Goal: Information Seeking & Learning: Learn about a topic

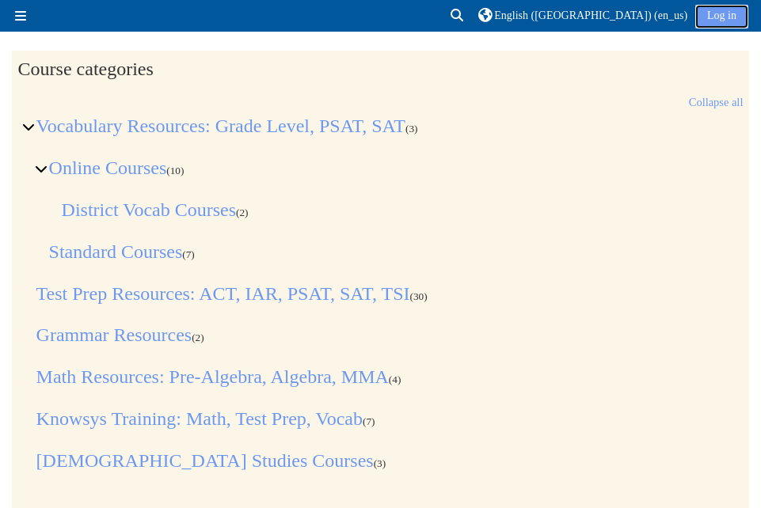
click at [713, 19] on link "Log in" at bounding box center [721, 17] width 53 height 24
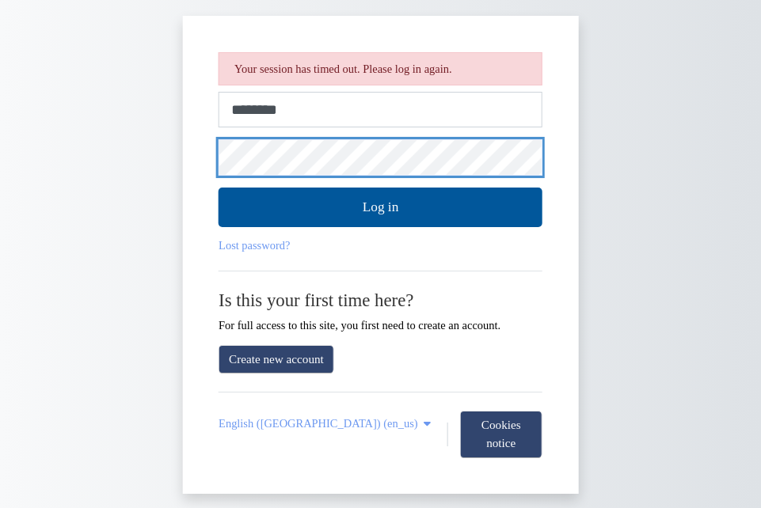
click at [219, 188] on button "Log in" at bounding box center [381, 208] width 324 height 40
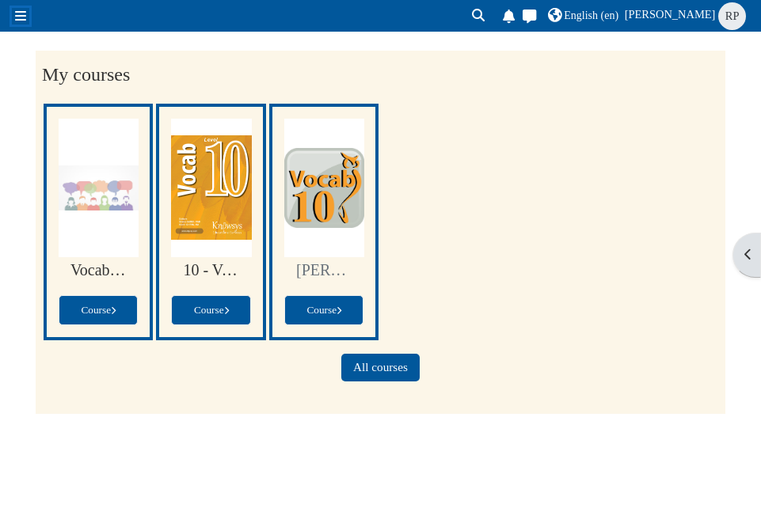
click at [17, 8] on button "Side panel" at bounding box center [20, 16] width 17 height 17
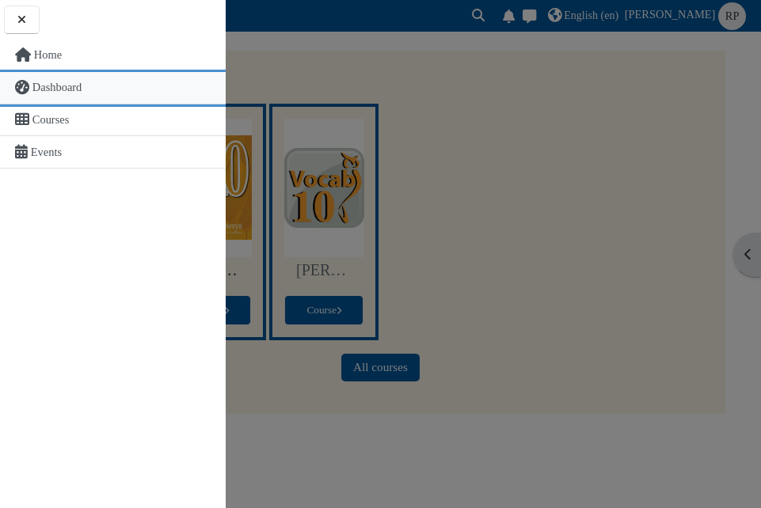
click at [53, 83] on span "Dashboard" at bounding box center [57, 87] width 50 height 13
click at [53, 84] on span "Dashboard" at bounding box center [57, 87] width 50 height 13
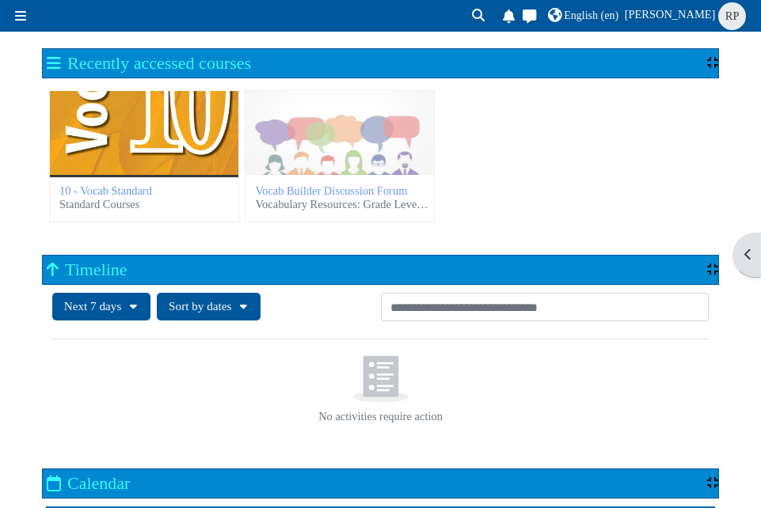
click at [203, 156] on div "10 - Vocab Standard" at bounding box center [144, 133] width 188 height 84
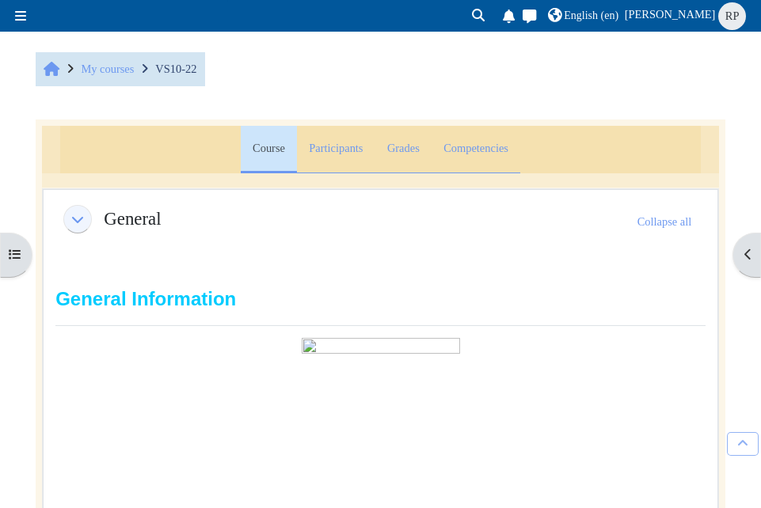
scroll to position [1430, 0]
